Goal: Transaction & Acquisition: Purchase product/service

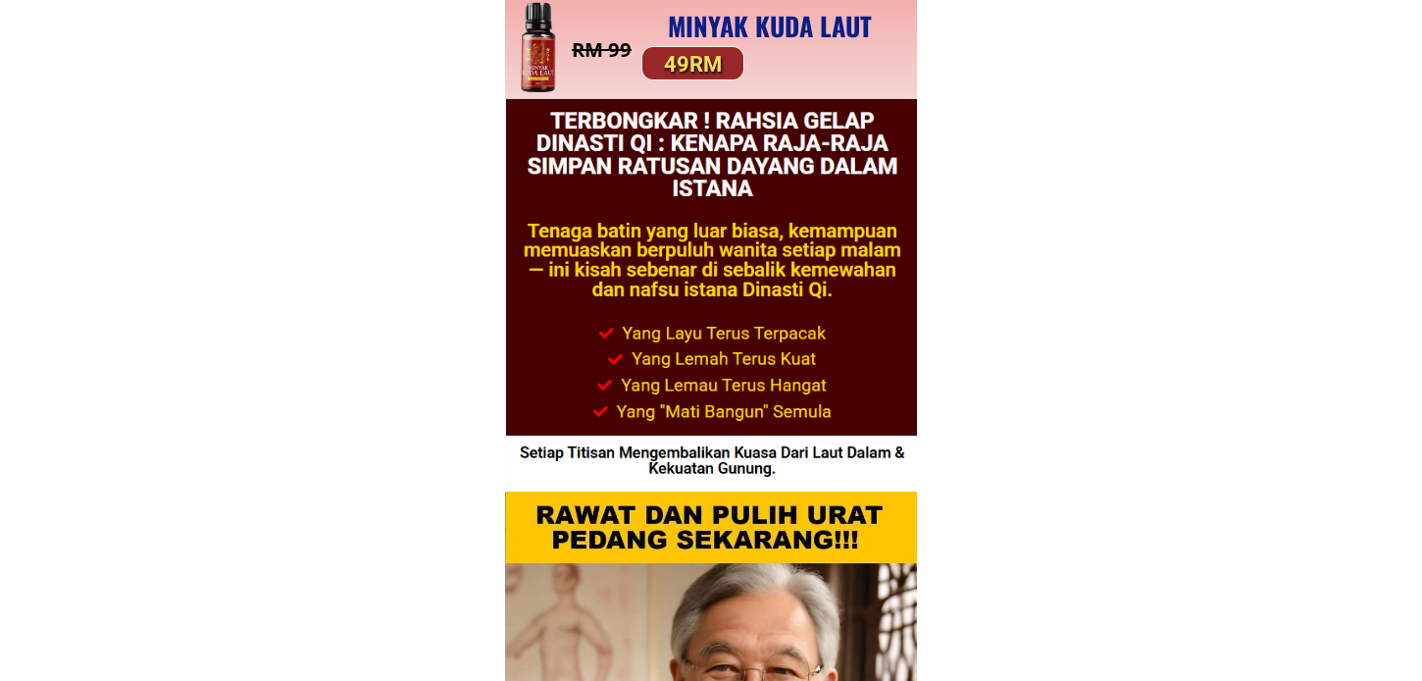
type input "[PERSON_NAME]"
type input "01126820321"
type input "[STREET_ADDRESS]"
click at [861, 54] on p "Beli Sekarang" at bounding box center [830, 62] width 150 height 35
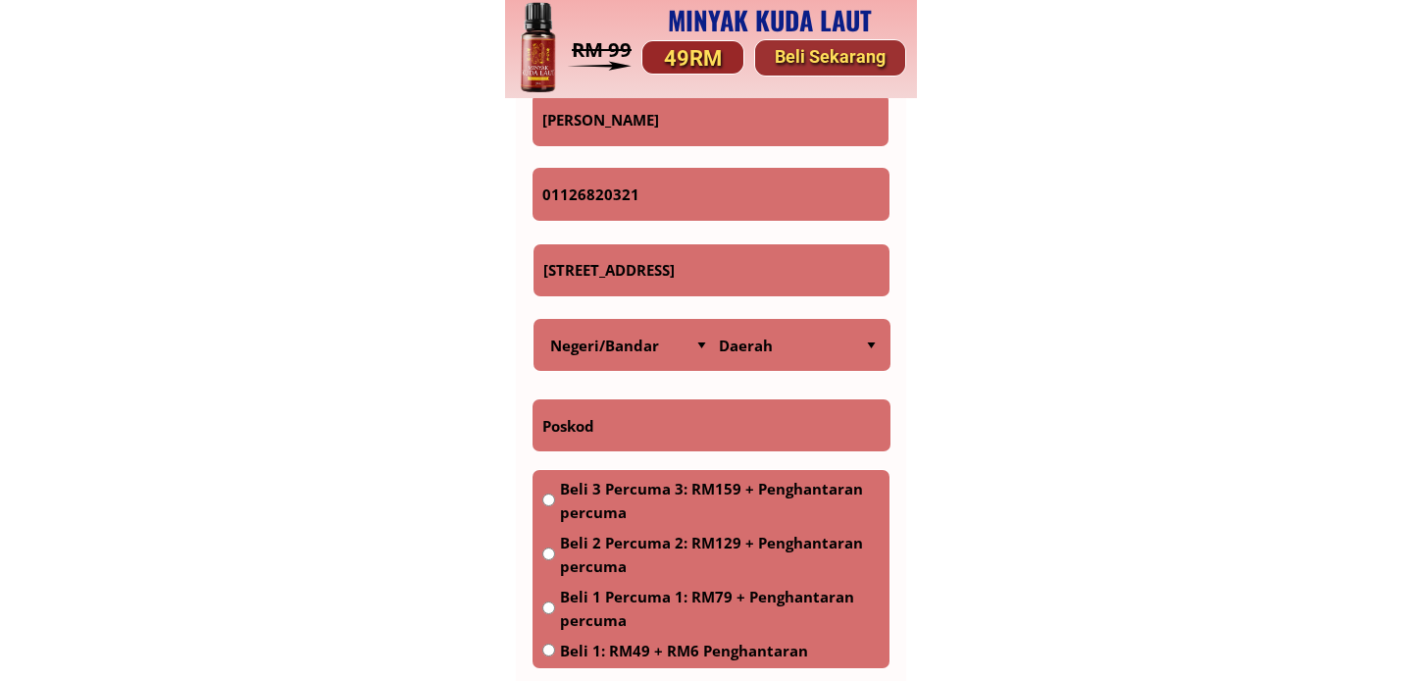
scroll to position [15291, 0]
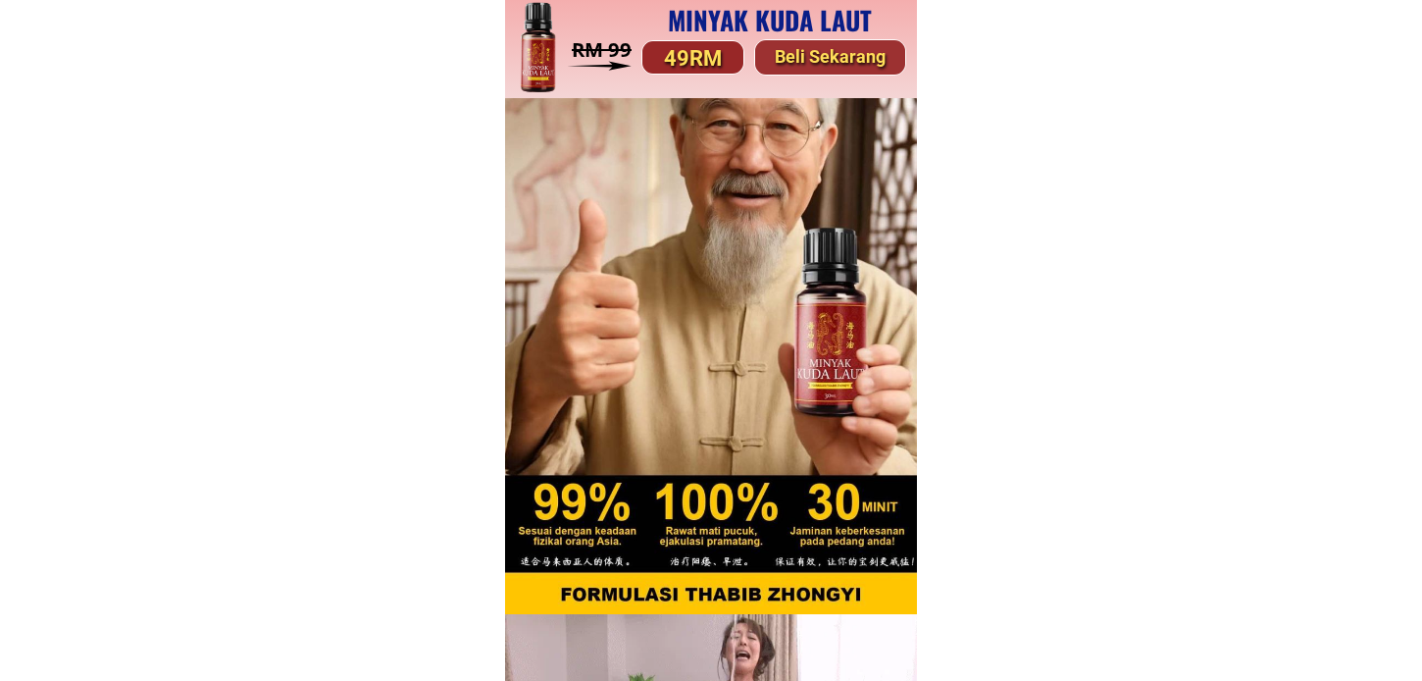
click at [814, 52] on p "Beli Sekarang" at bounding box center [830, 57] width 150 height 35
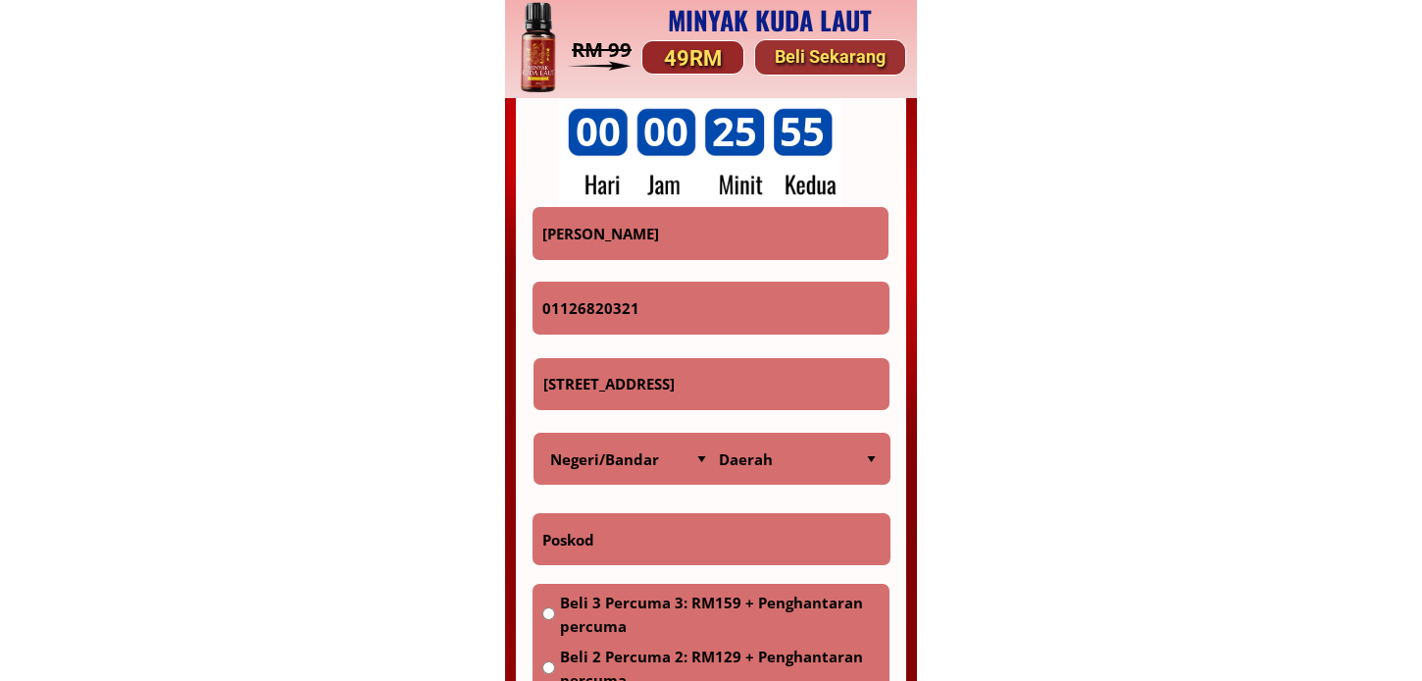
scroll to position [15291, 0]
